Goal: Communication & Community: Ask a question

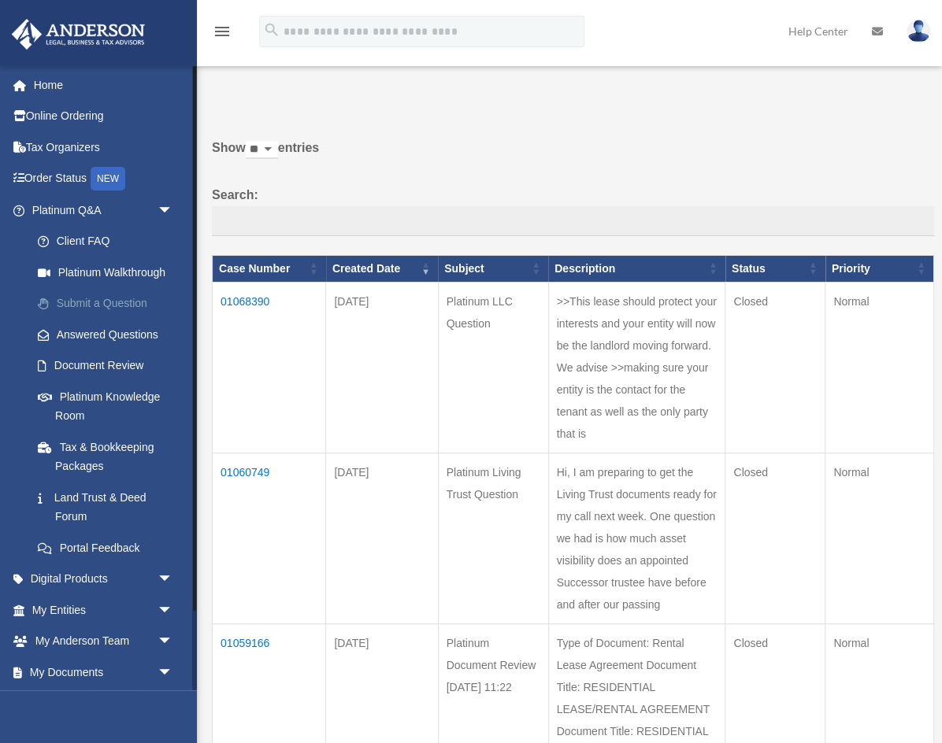
click at [106, 302] on link "Submit a Question" at bounding box center [109, 304] width 175 height 32
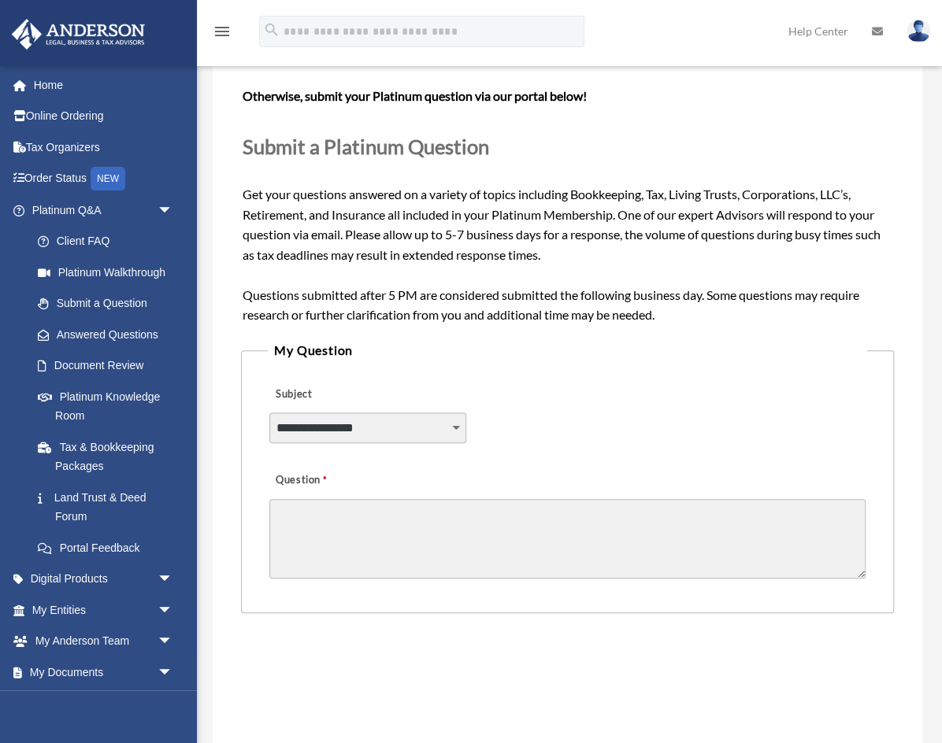
scroll to position [139, 0]
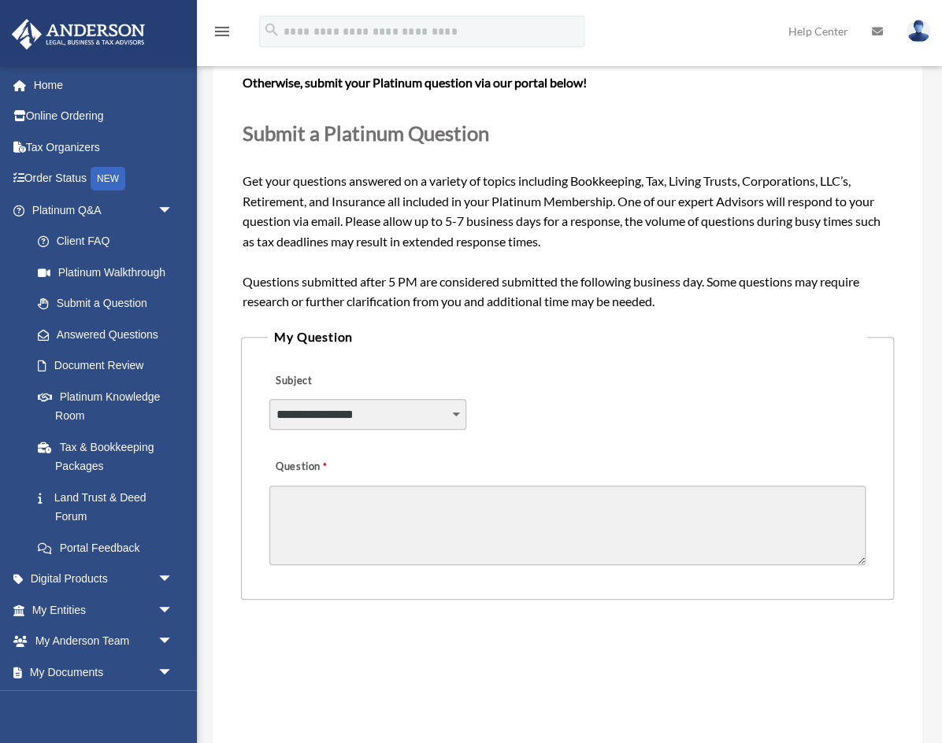
select select "******"
click at [414, 506] on textarea "Question" at bounding box center [567, 526] width 596 height 80
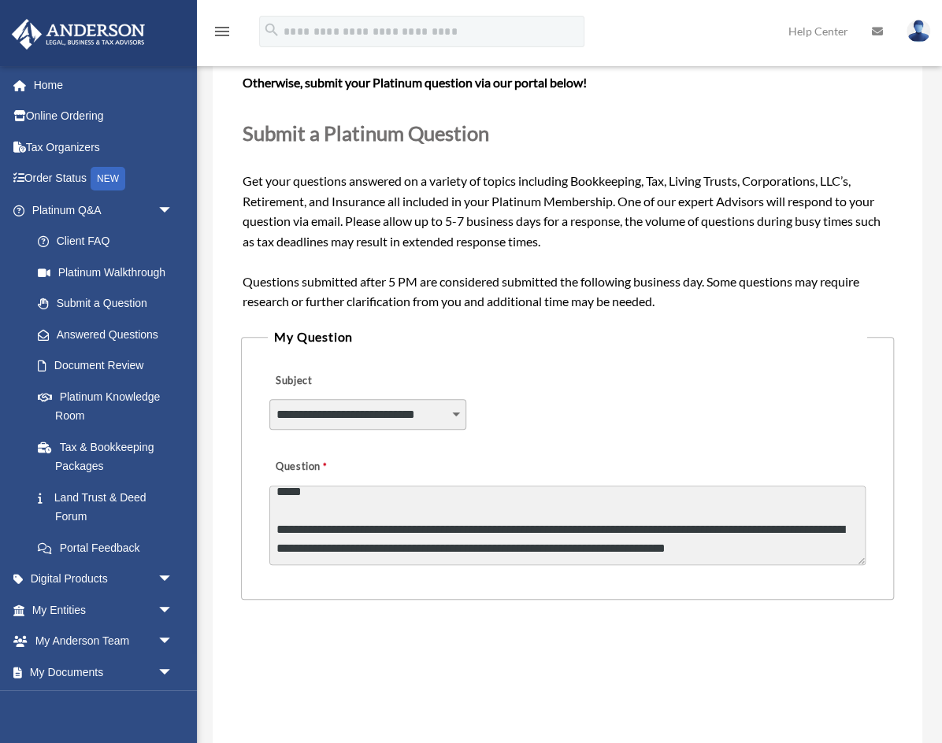
scroll to position [75, 0]
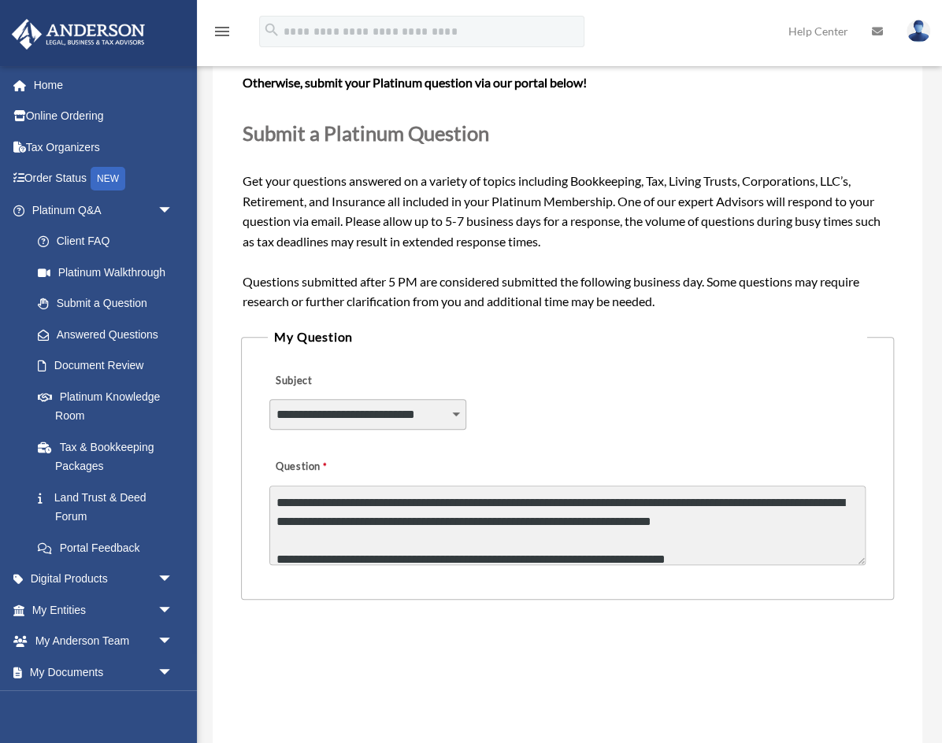
drag, startPoint x: 503, startPoint y: 553, endPoint x: 532, endPoint y: 554, distance: 29.2
click at [503, 553] on textarea "**********" at bounding box center [567, 526] width 596 height 80
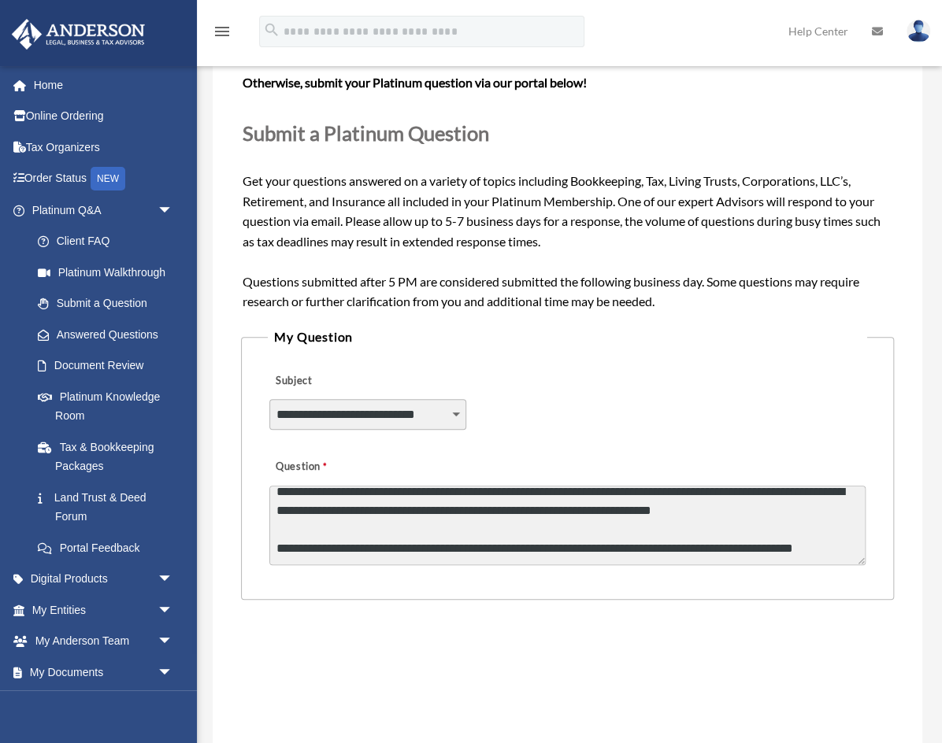
scroll to position [112, 0]
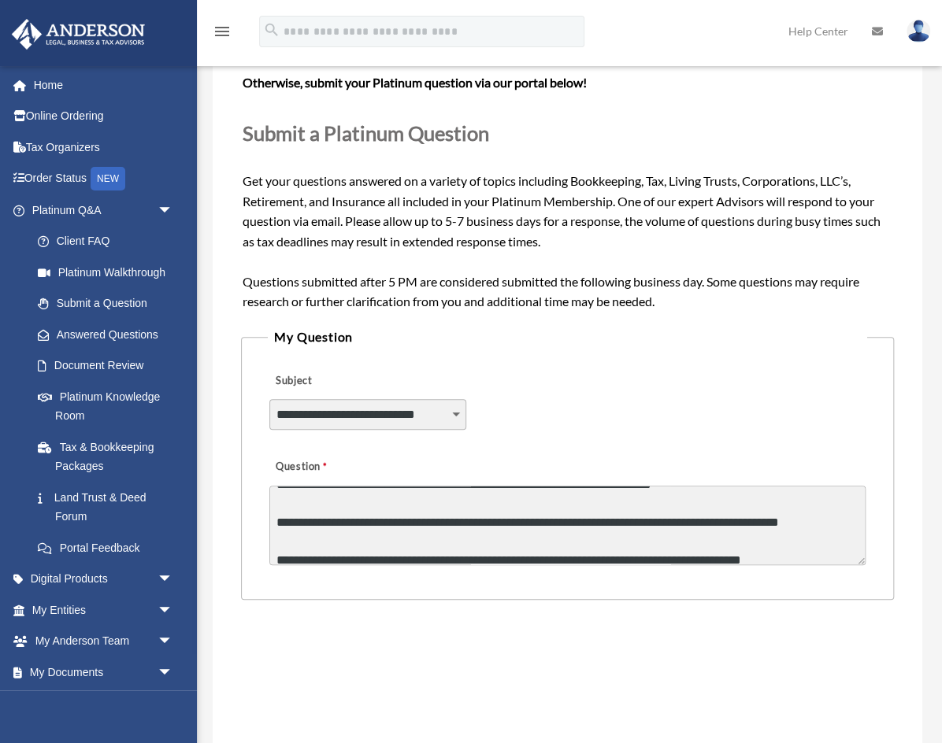
drag, startPoint x: 606, startPoint y: 551, endPoint x: 819, endPoint y: 550, distance: 213.4
click at [819, 550] on textarea "**********" at bounding box center [567, 526] width 596 height 80
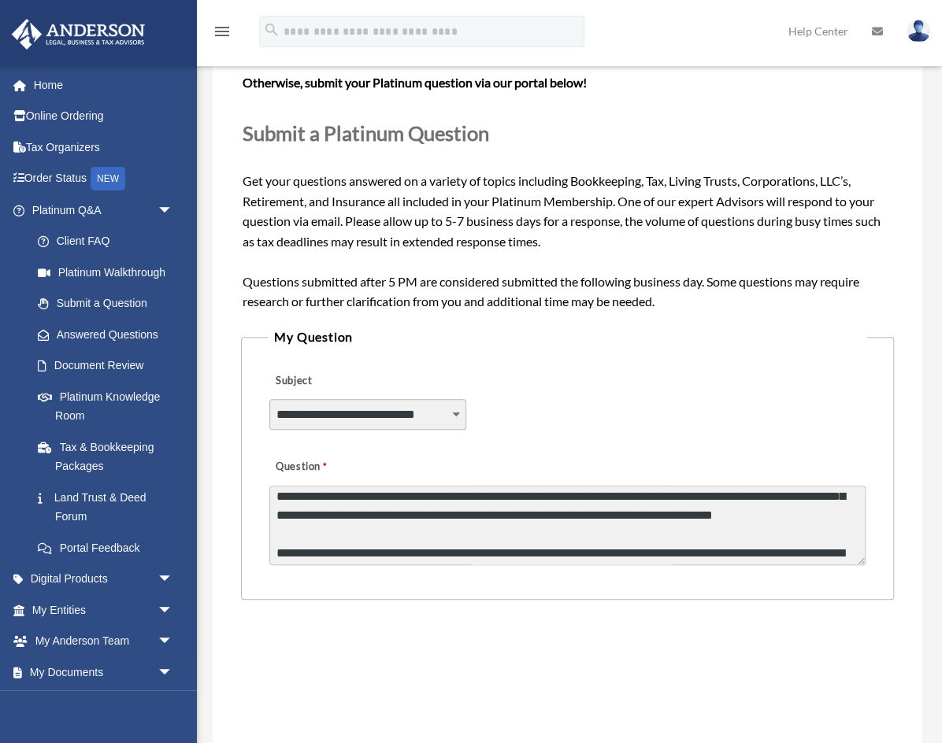
scroll to position [195, 0]
click at [480, 524] on textarea "Question" at bounding box center [567, 526] width 596 height 80
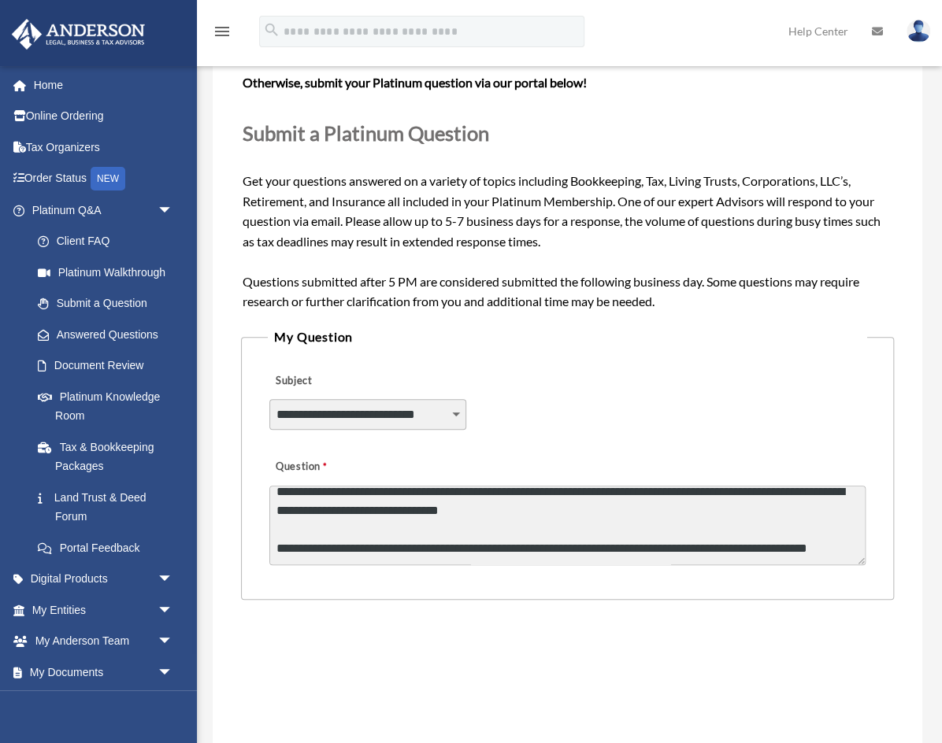
scroll to position [341, 0]
drag, startPoint x: 275, startPoint y: 505, endPoint x: 293, endPoint y: 508, distance: 18.4
click at [275, 505] on textarea "Question" at bounding box center [567, 526] width 596 height 80
click at [544, 508] on textarea "Question" at bounding box center [567, 526] width 596 height 80
drag, startPoint x: 640, startPoint y: 509, endPoint x: 582, endPoint y: 514, distance: 58.5
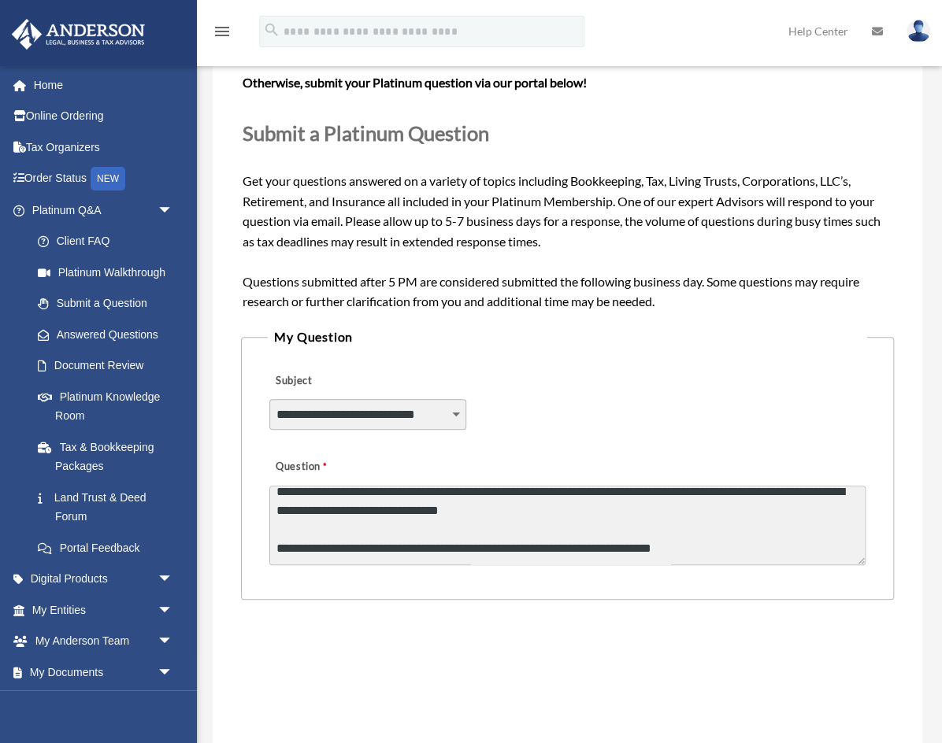
click at [640, 509] on textarea "Question" at bounding box center [567, 526] width 596 height 80
drag, startPoint x: 567, startPoint y: 509, endPoint x: 404, endPoint y: 521, distance: 163.5
click at [383, 510] on textarea "Question" at bounding box center [567, 526] width 596 height 80
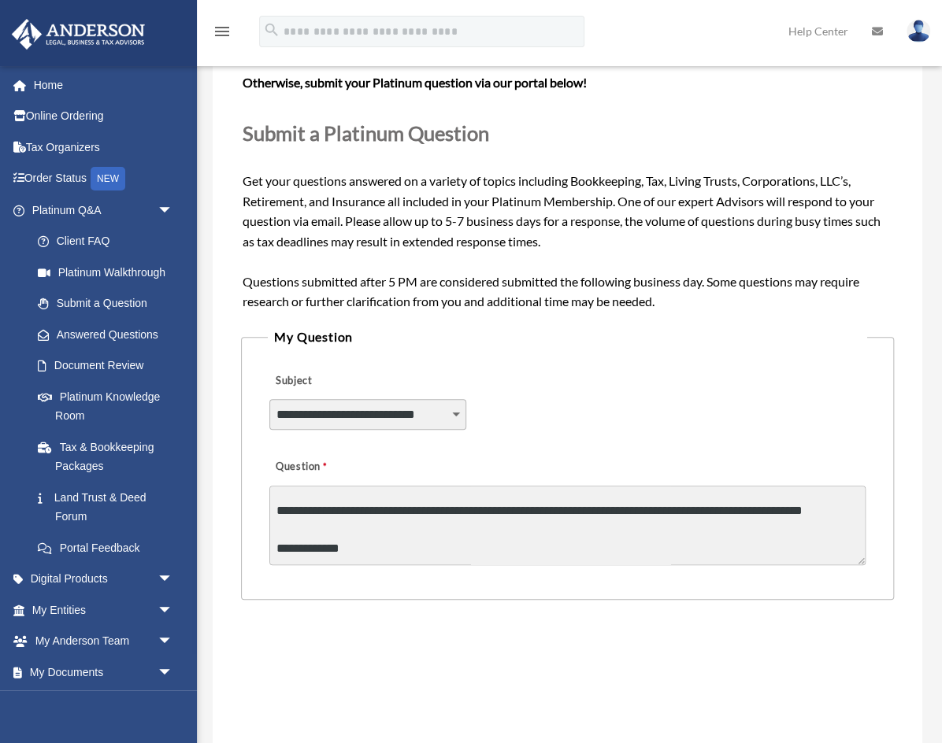
scroll to position [415, 0]
type textarea "**********"
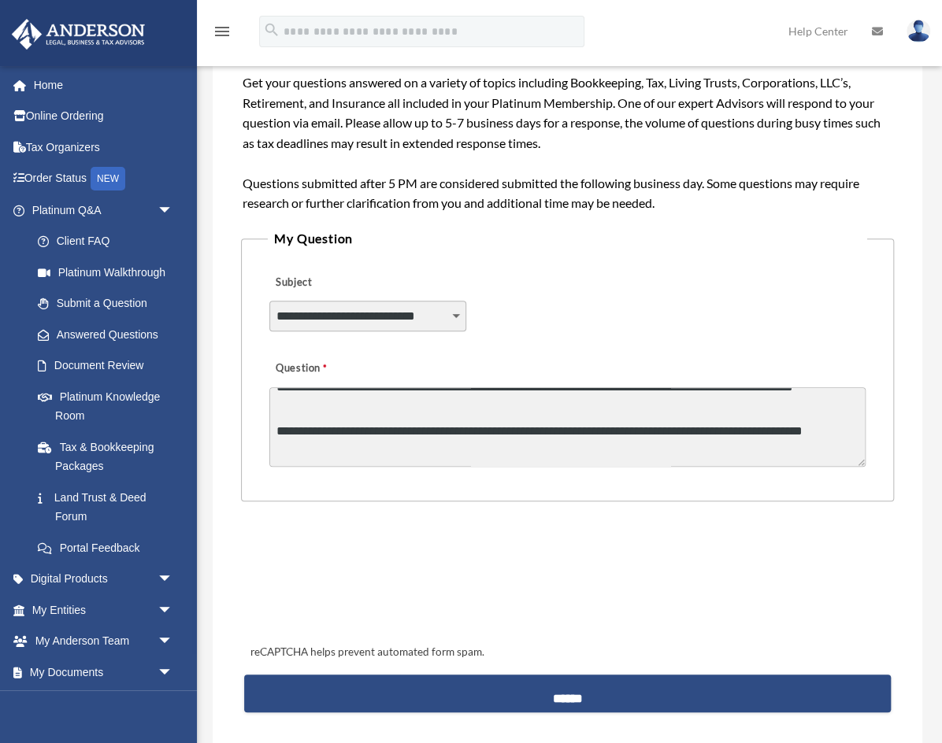
scroll to position [331, 0]
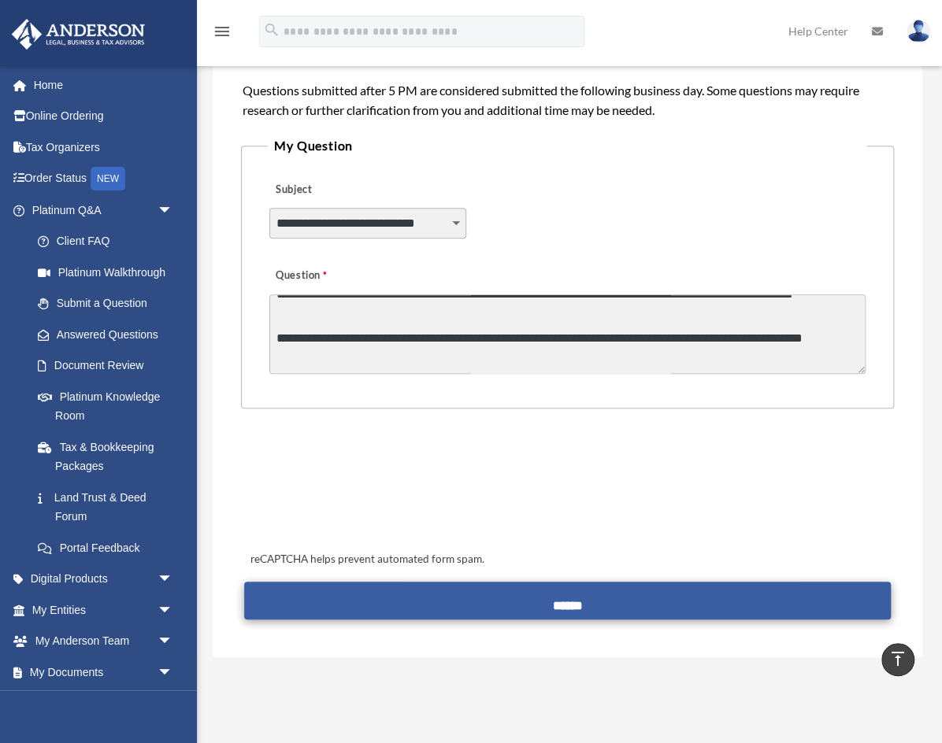
click at [632, 600] on input "******" at bounding box center [567, 601] width 647 height 38
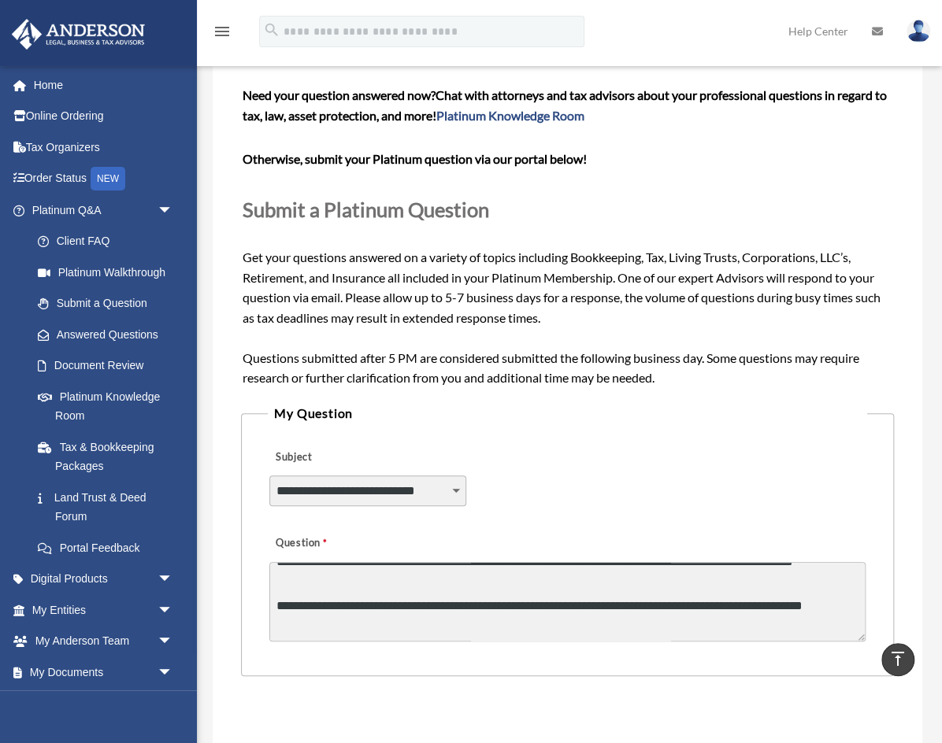
scroll to position [-24, 0]
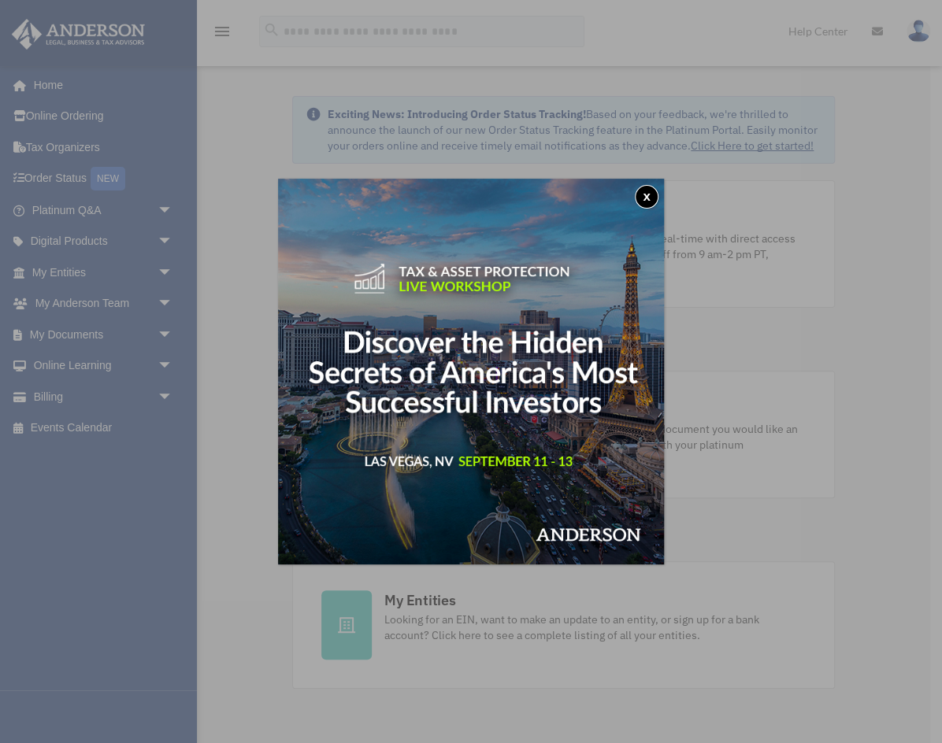
click at [650, 197] on button "x" at bounding box center [647, 197] width 24 height 24
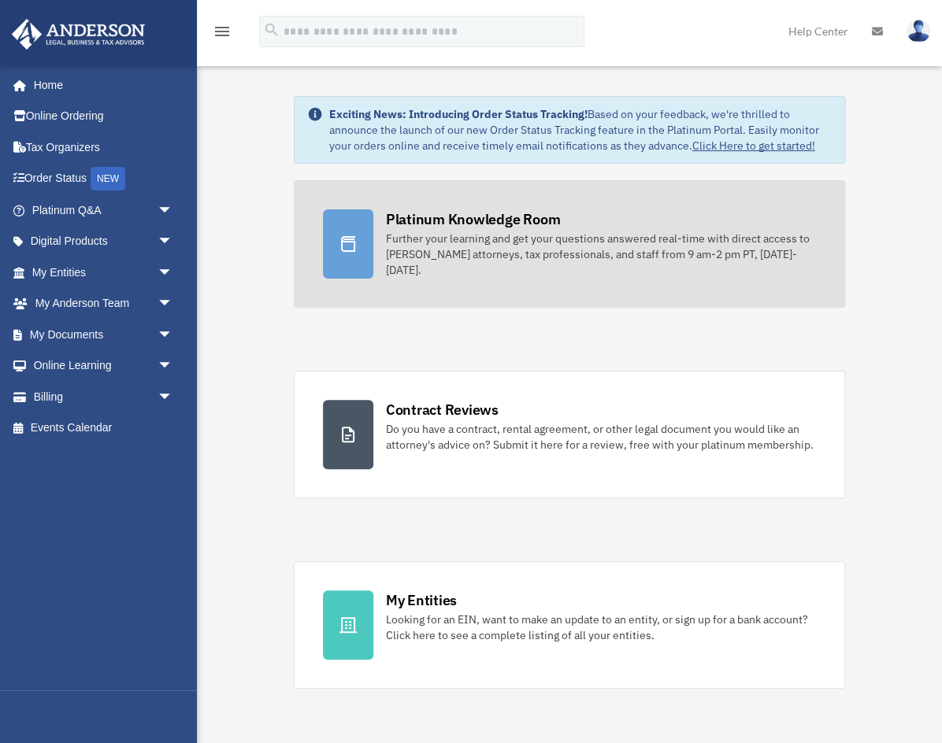
click at [430, 231] on div "Further your learning and get your questions answered real-time with direct acc…" at bounding box center [601, 254] width 431 height 47
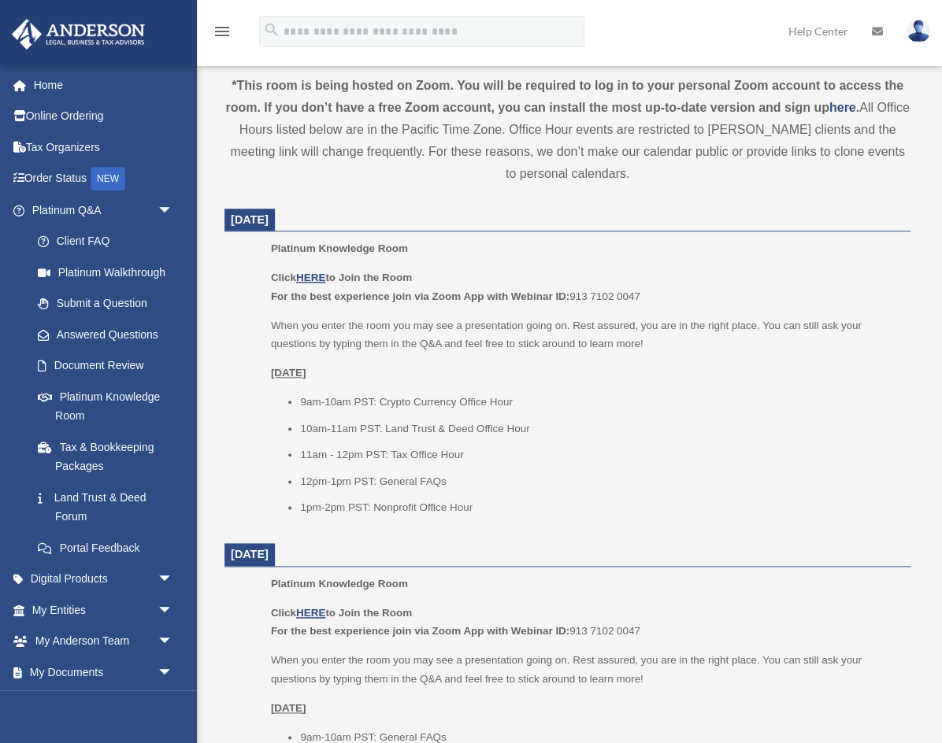
scroll to position [560, 0]
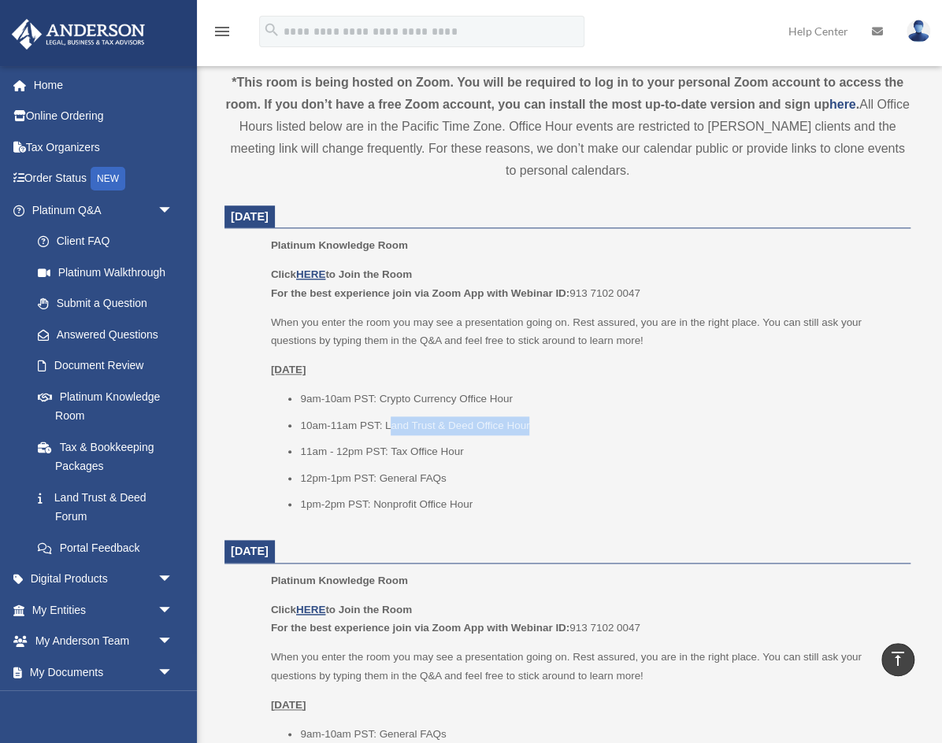
drag, startPoint x: 390, startPoint y: 420, endPoint x: 536, endPoint y: 421, distance: 145.7
click at [536, 421] on li "10am-11am PST: Land Trust & Deed Office Hour" at bounding box center [599, 426] width 599 height 19
drag, startPoint x: 384, startPoint y: 424, endPoint x: 524, endPoint y: 420, distance: 140.2
click at [524, 420] on li "10am-11am PST: Land Trust & Deed Office Hour" at bounding box center [599, 426] width 599 height 19
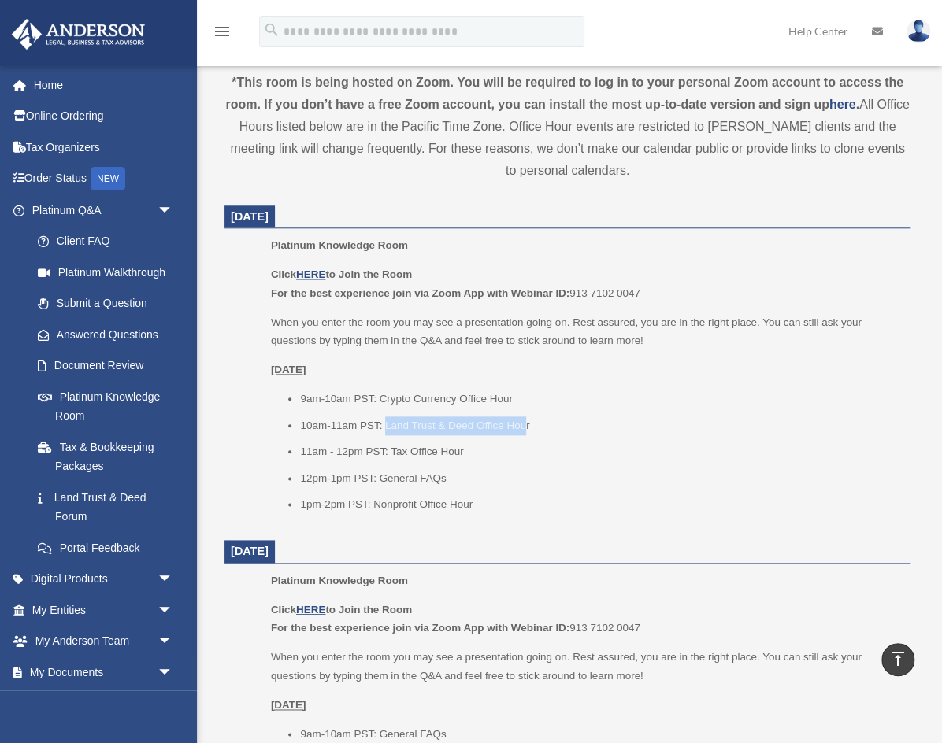
click at [524, 420] on li "10am-11am PST: Land Trust & Deed Office Hour" at bounding box center [599, 426] width 599 height 19
drag, startPoint x: 384, startPoint y: 423, endPoint x: 551, endPoint y: 420, distance: 167.8
click at [551, 420] on li "10am-11am PST: Land Trust & Deed Office Hour" at bounding box center [599, 426] width 599 height 19
drag, startPoint x: 384, startPoint y: 473, endPoint x: 520, endPoint y: 474, distance: 136.2
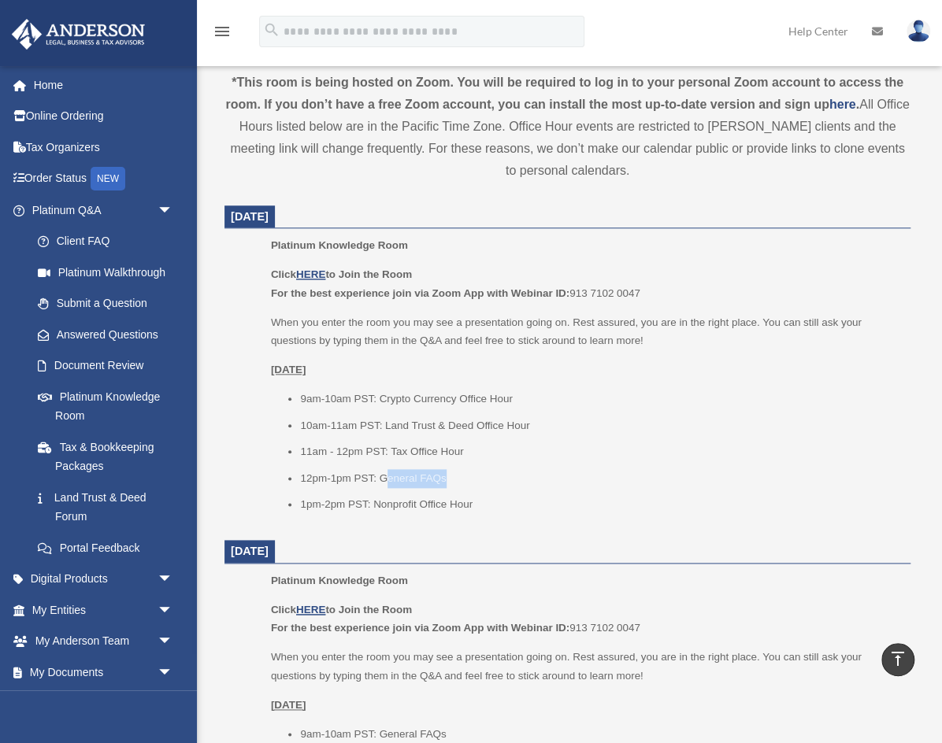
click at [520, 474] on li "12pm-1pm PST: General FAQs" at bounding box center [599, 478] width 599 height 19
drag, startPoint x: 520, startPoint y: 474, endPoint x: 485, endPoint y: 489, distance: 37.7
click at [520, 475] on li "12pm-1pm PST: General FAQs" at bounding box center [599, 478] width 599 height 19
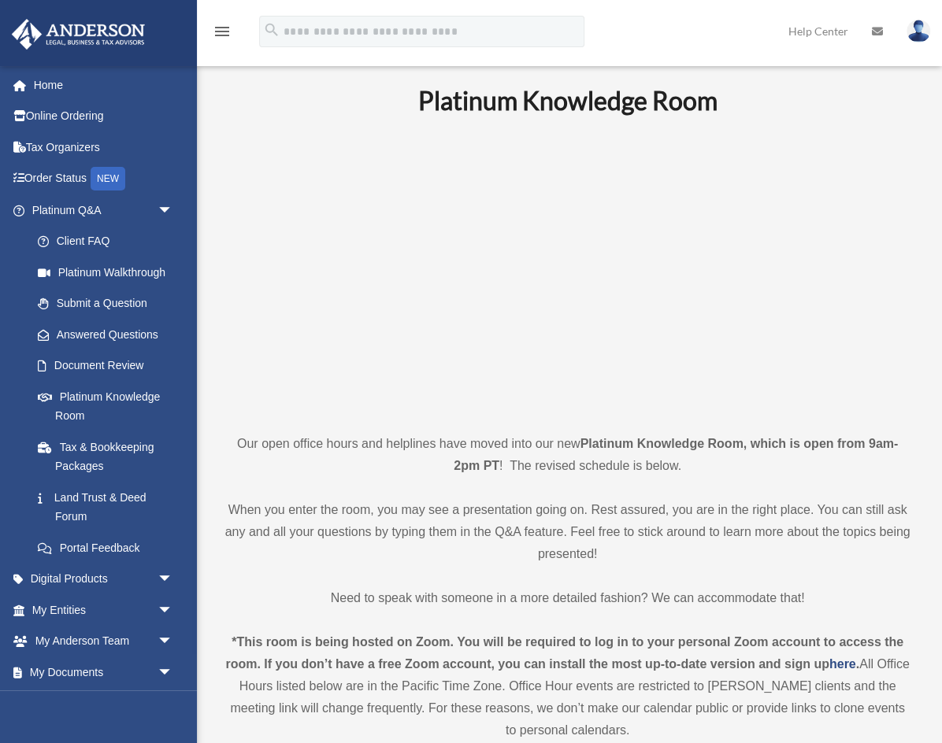
scroll to position [19, 0]
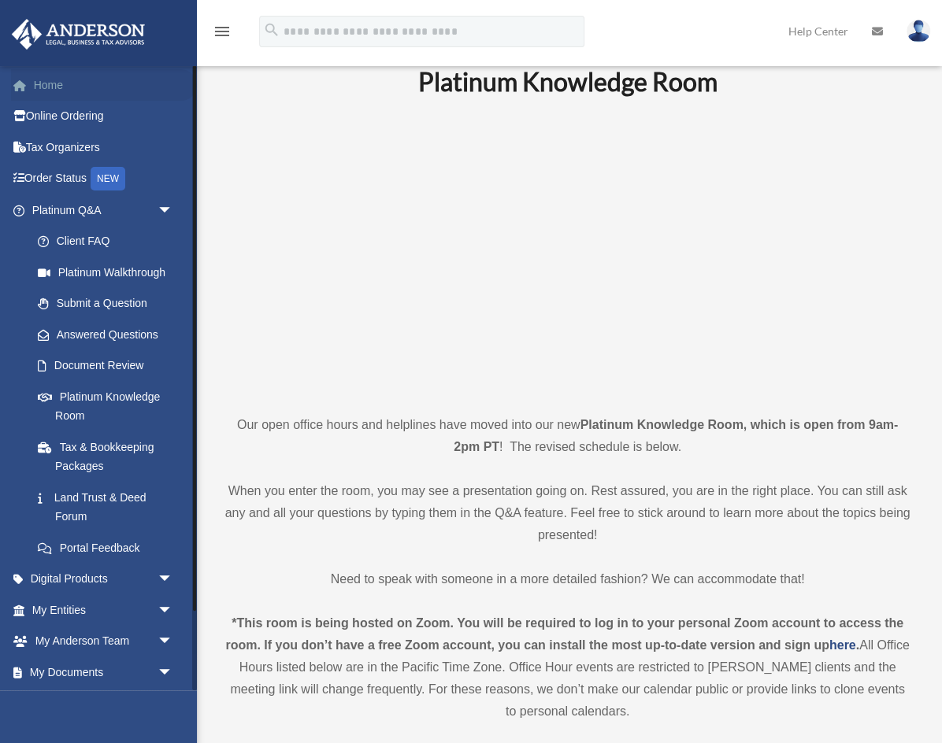
click at [55, 86] on link "Home" at bounding box center [104, 85] width 186 height 32
